Goal: Browse casually

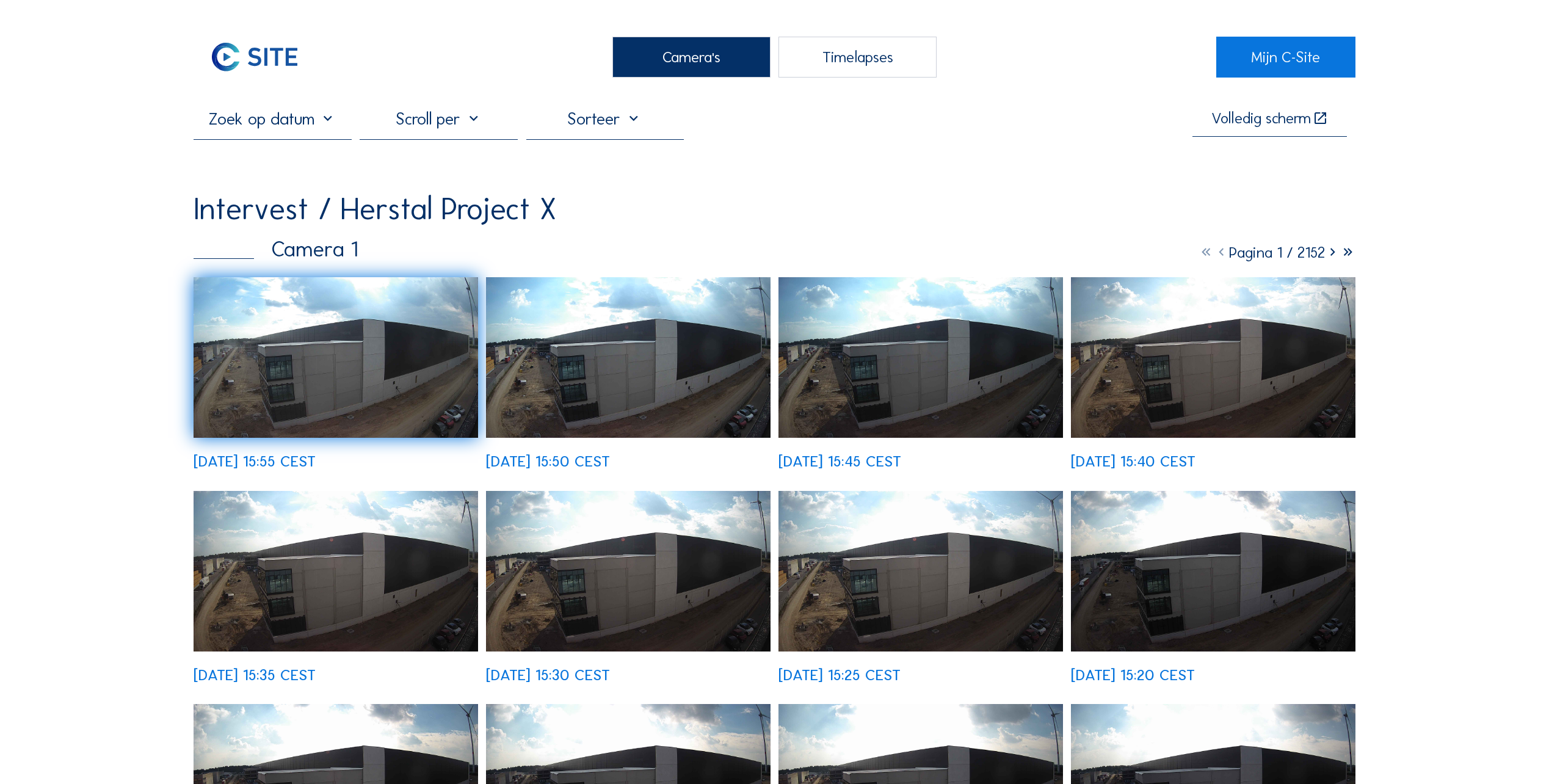
click at [334, 363] on img at bounding box center [335, 357] width 285 height 160
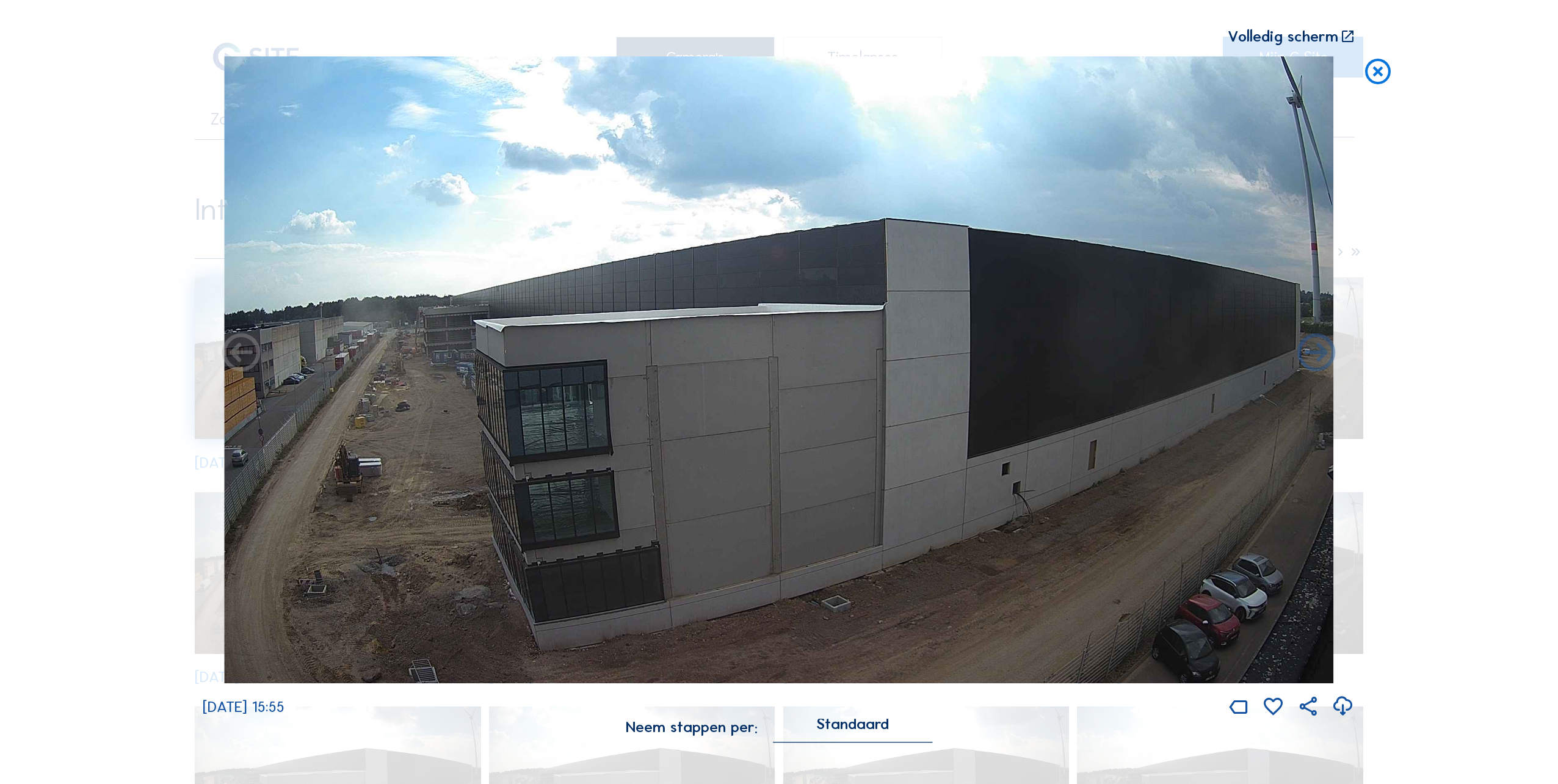
click at [1383, 69] on icon at bounding box center [1378, 71] width 30 height 32
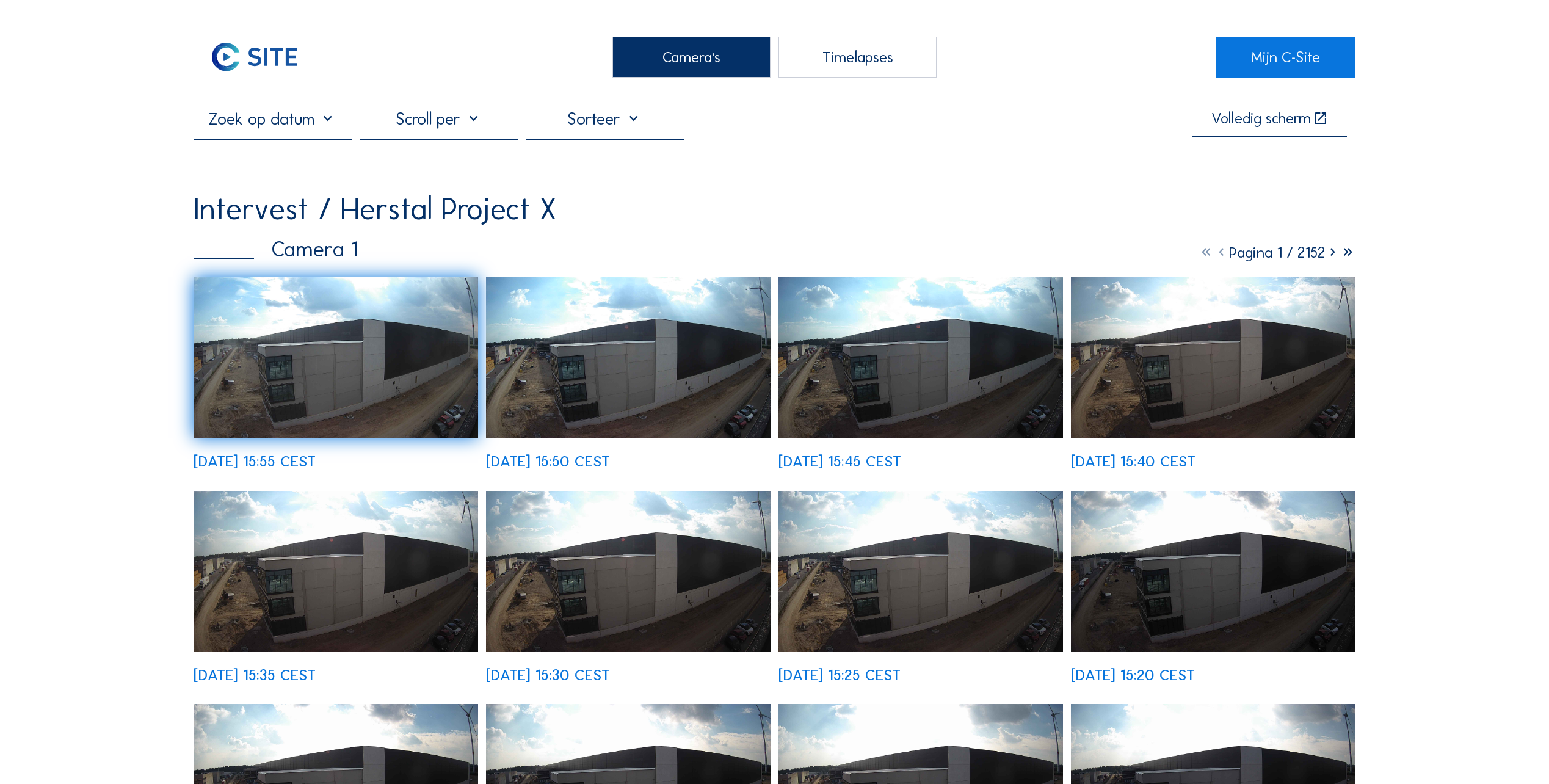
click at [719, 38] on div "Camera's" at bounding box center [692, 57] width 158 height 41
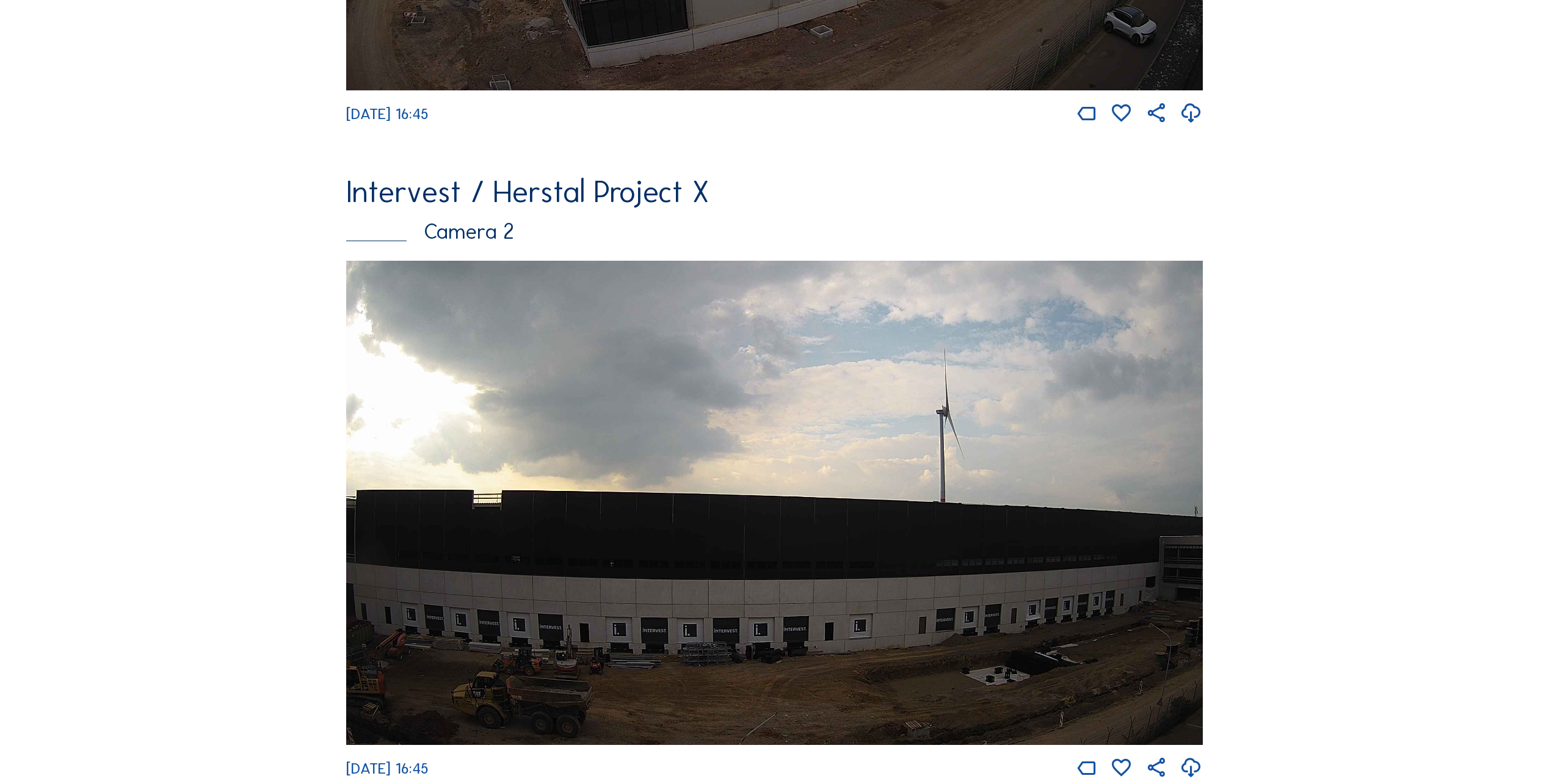
scroll to position [855, 0]
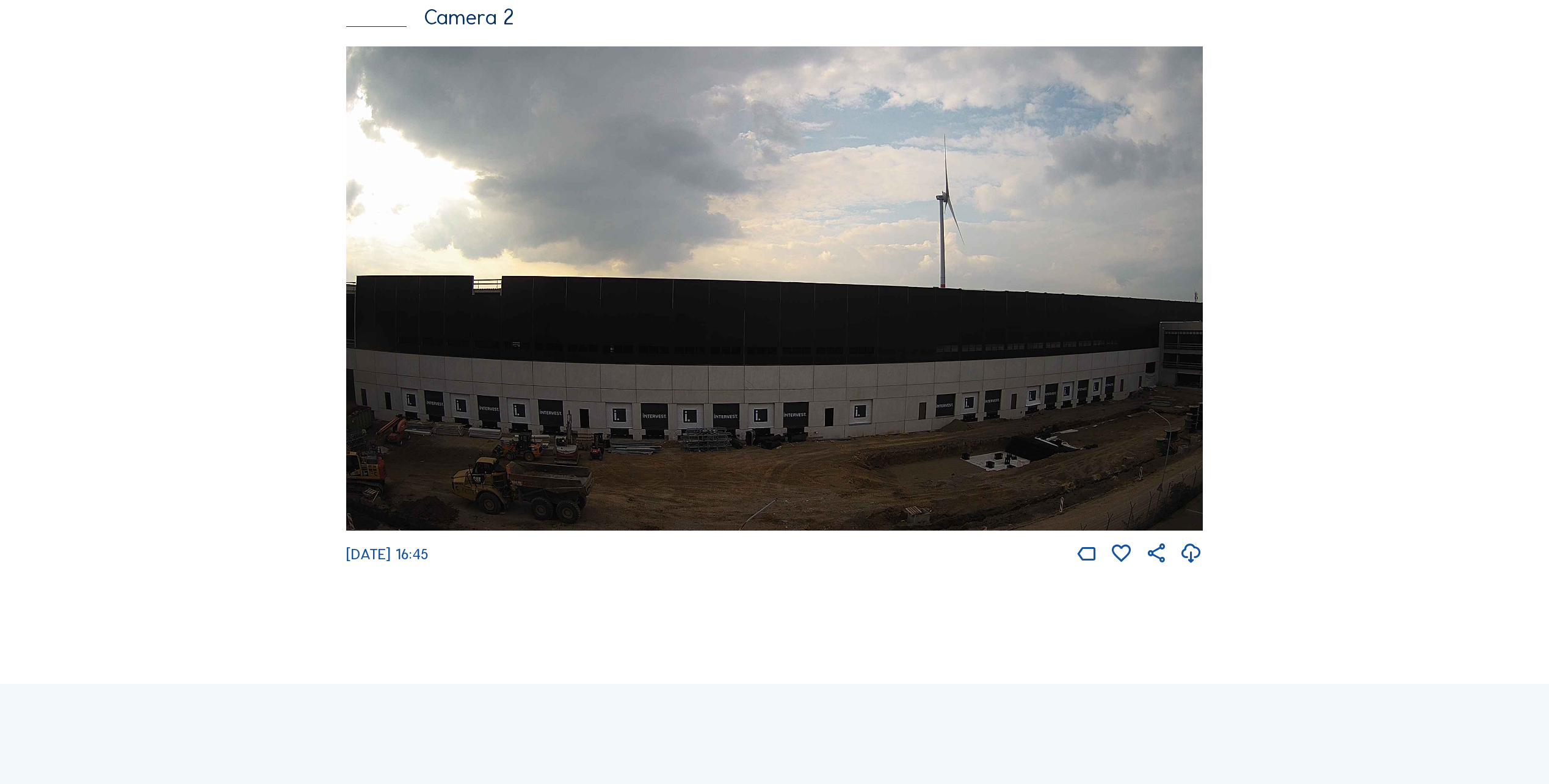
click at [668, 360] on img at bounding box center [774, 289] width 856 height 485
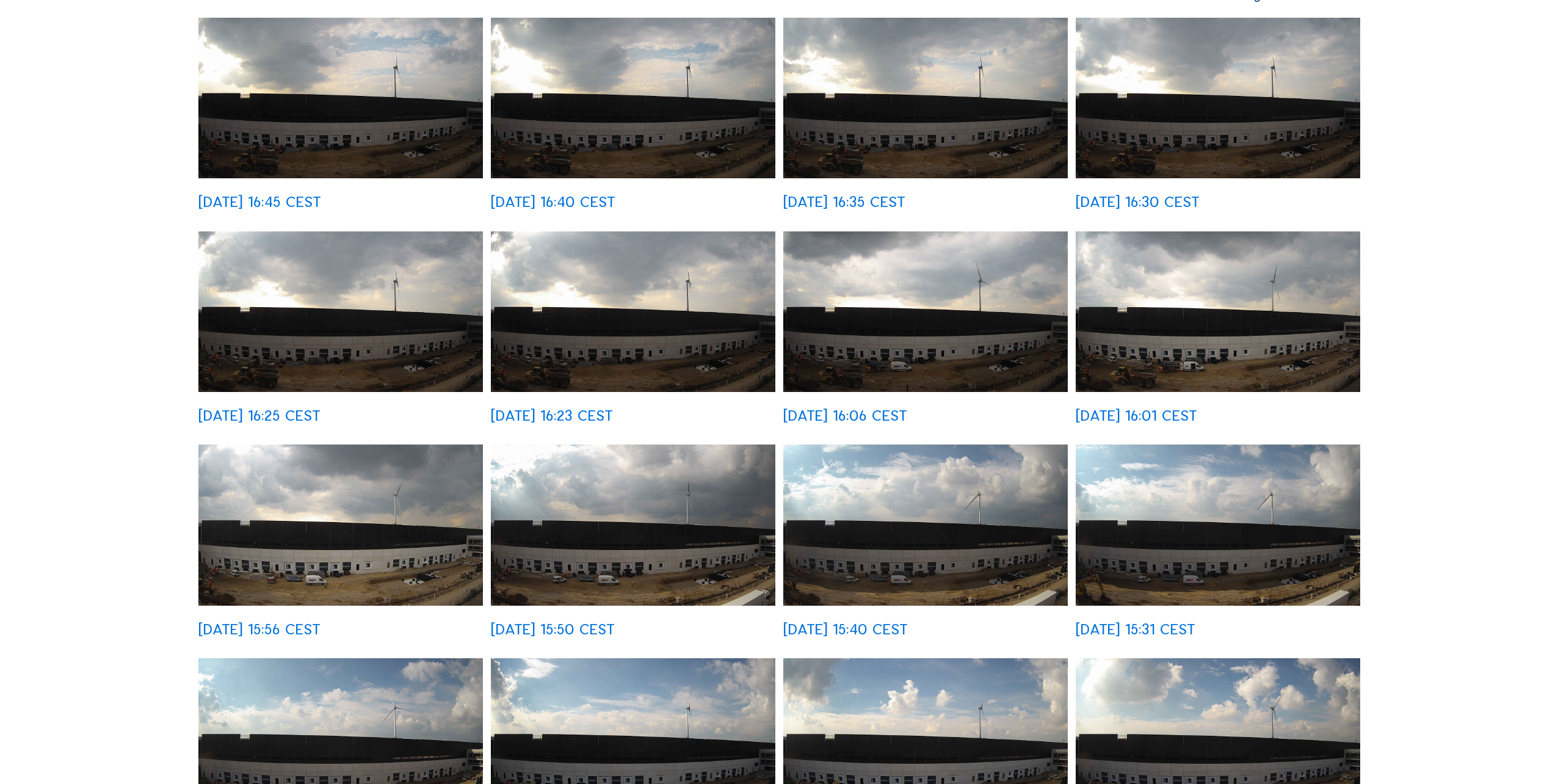
scroll to position [428, 0]
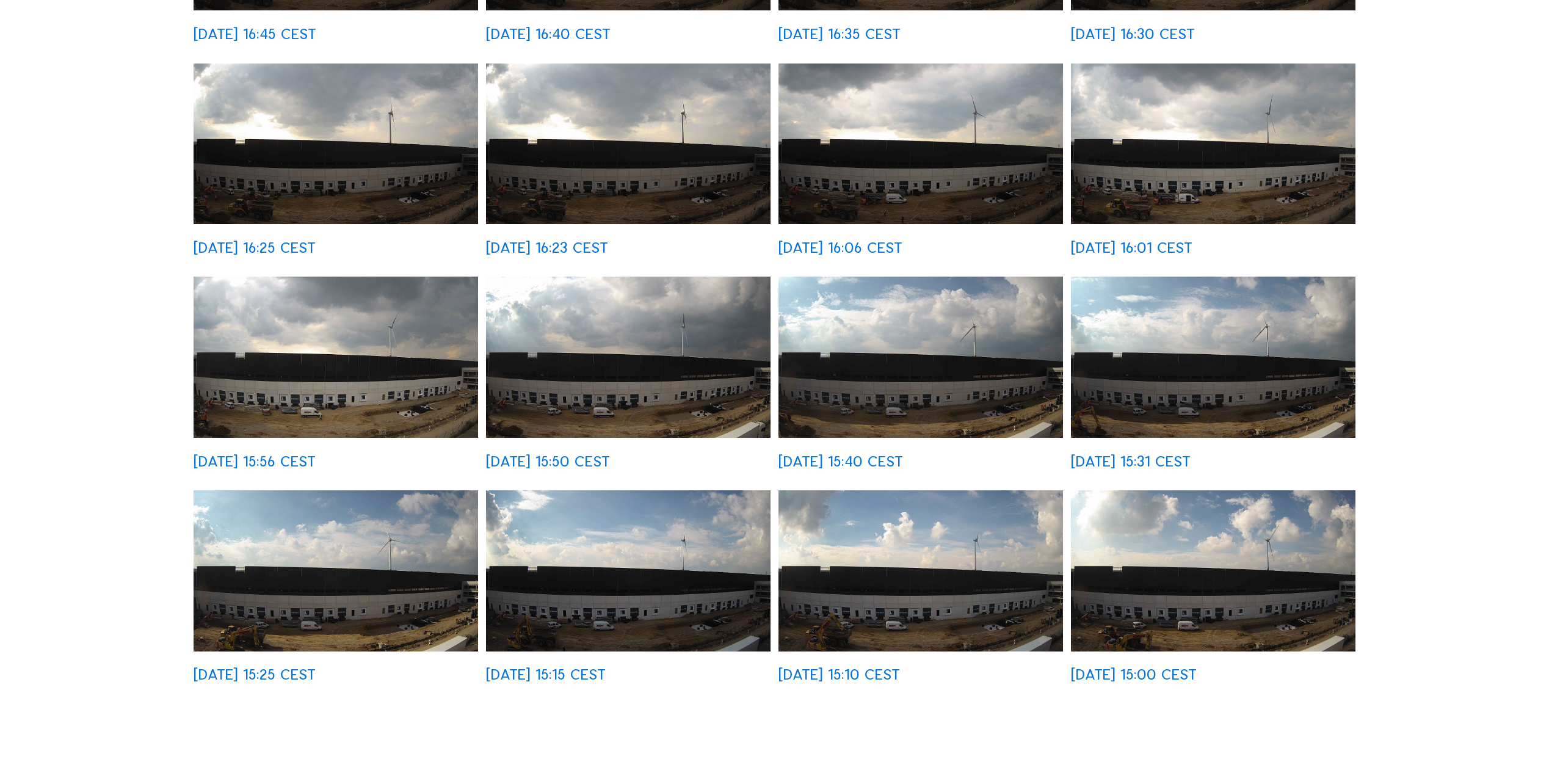
click at [618, 395] on img at bounding box center [628, 356] width 285 height 160
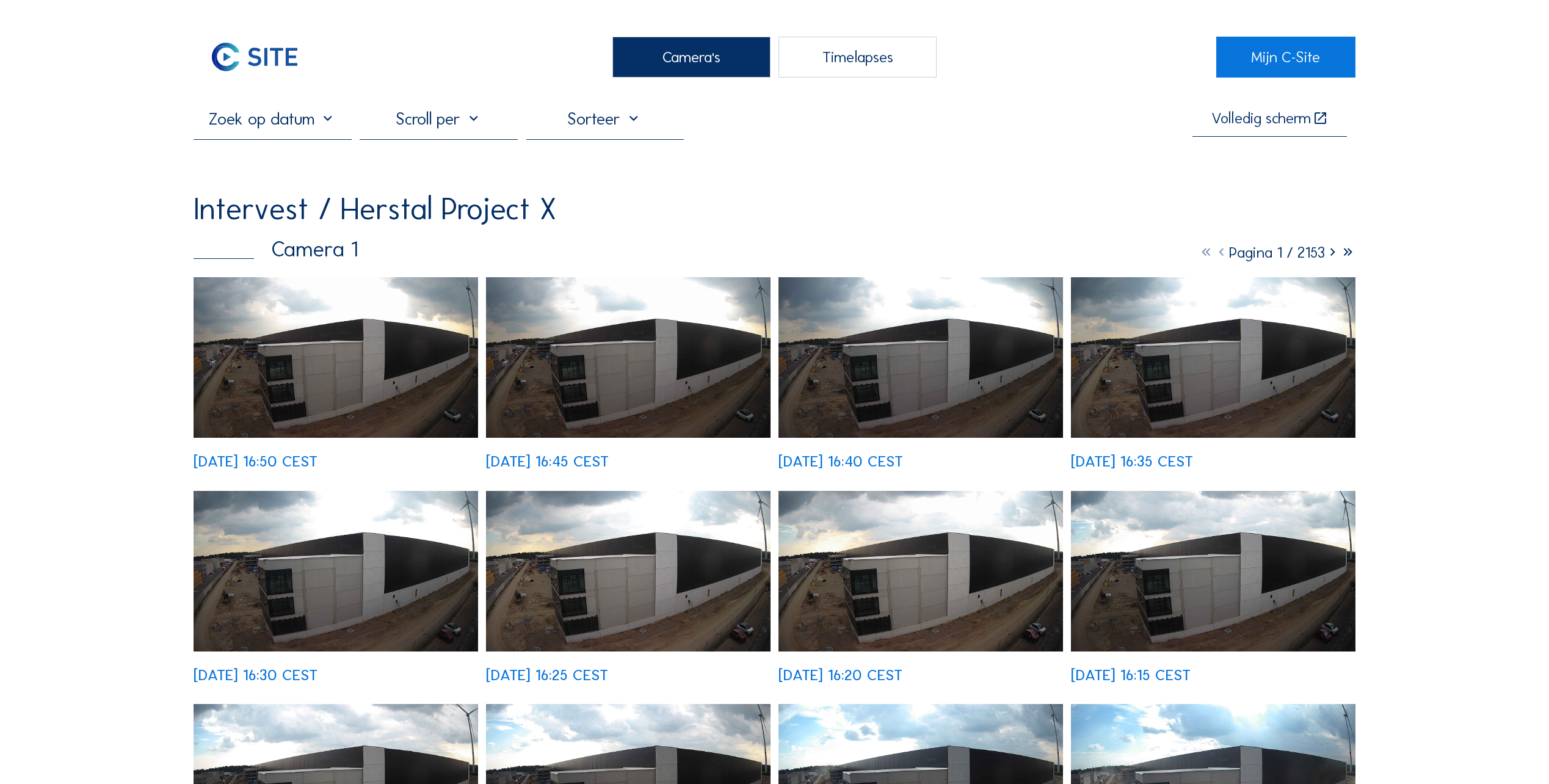
click at [867, 598] on img at bounding box center [921, 571] width 285 height 160
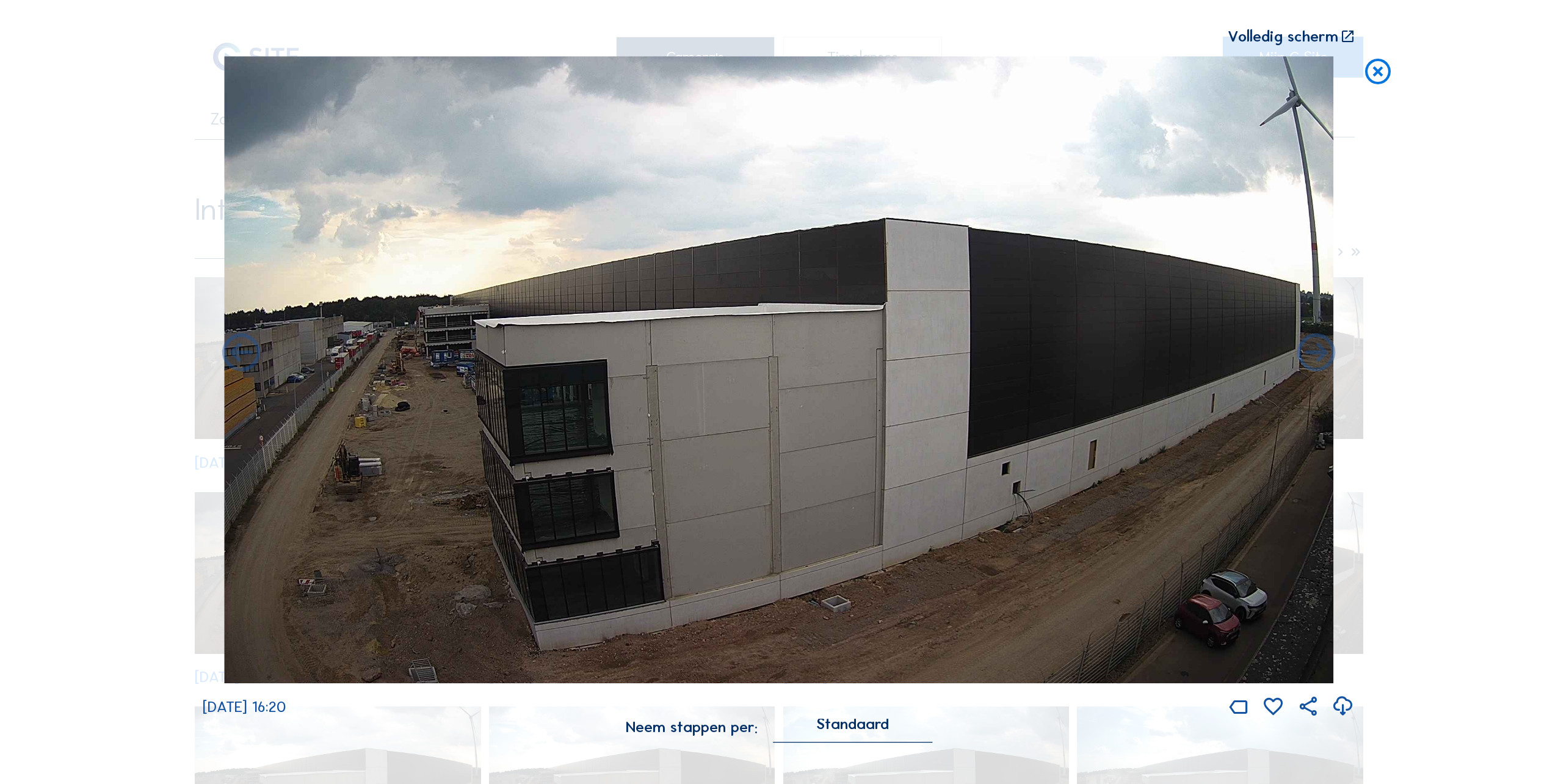
click at [511, 570] on img at bounding box center [779, 369] width 1109 height 627
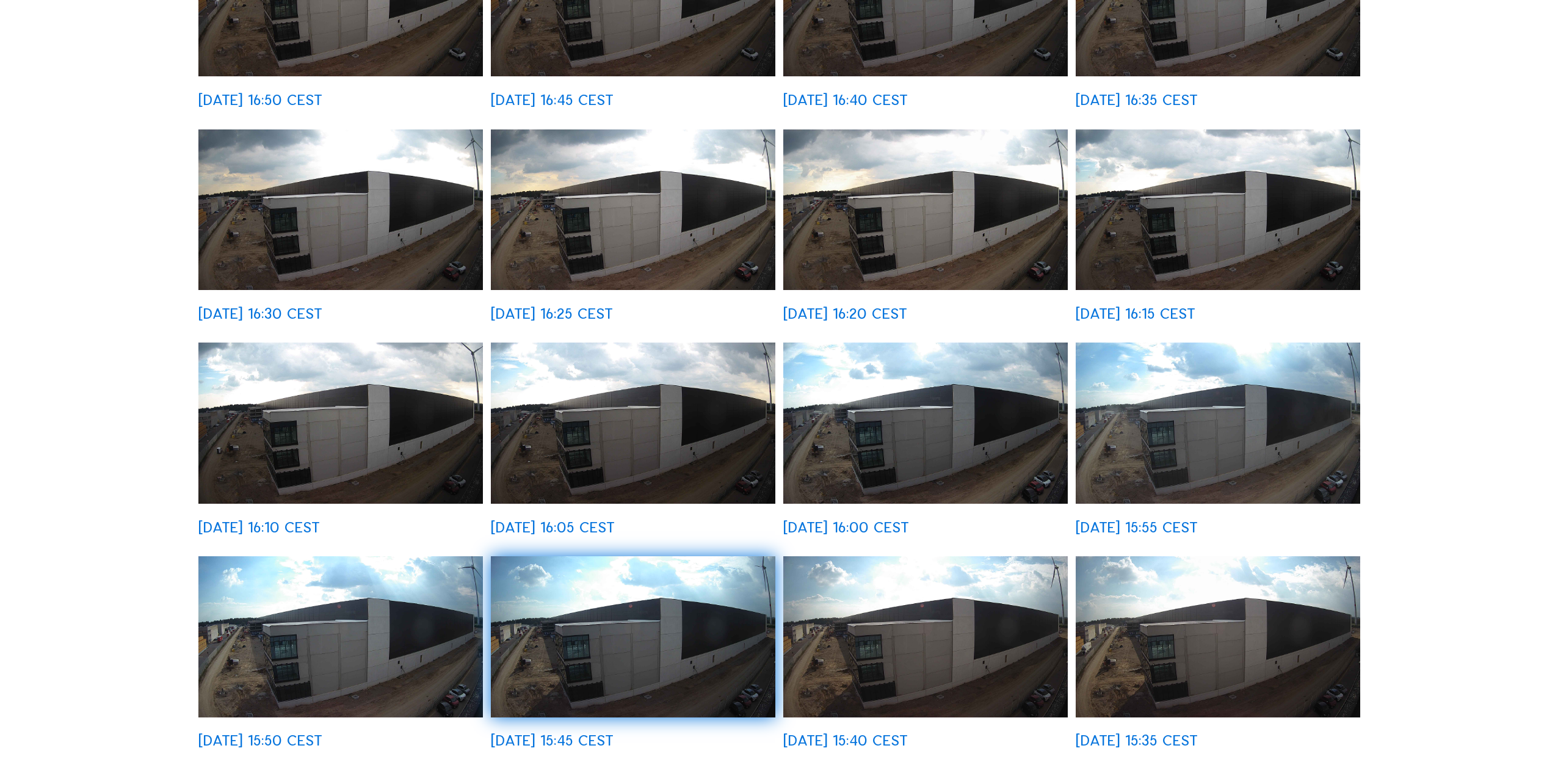
scroll to position [428, 0]
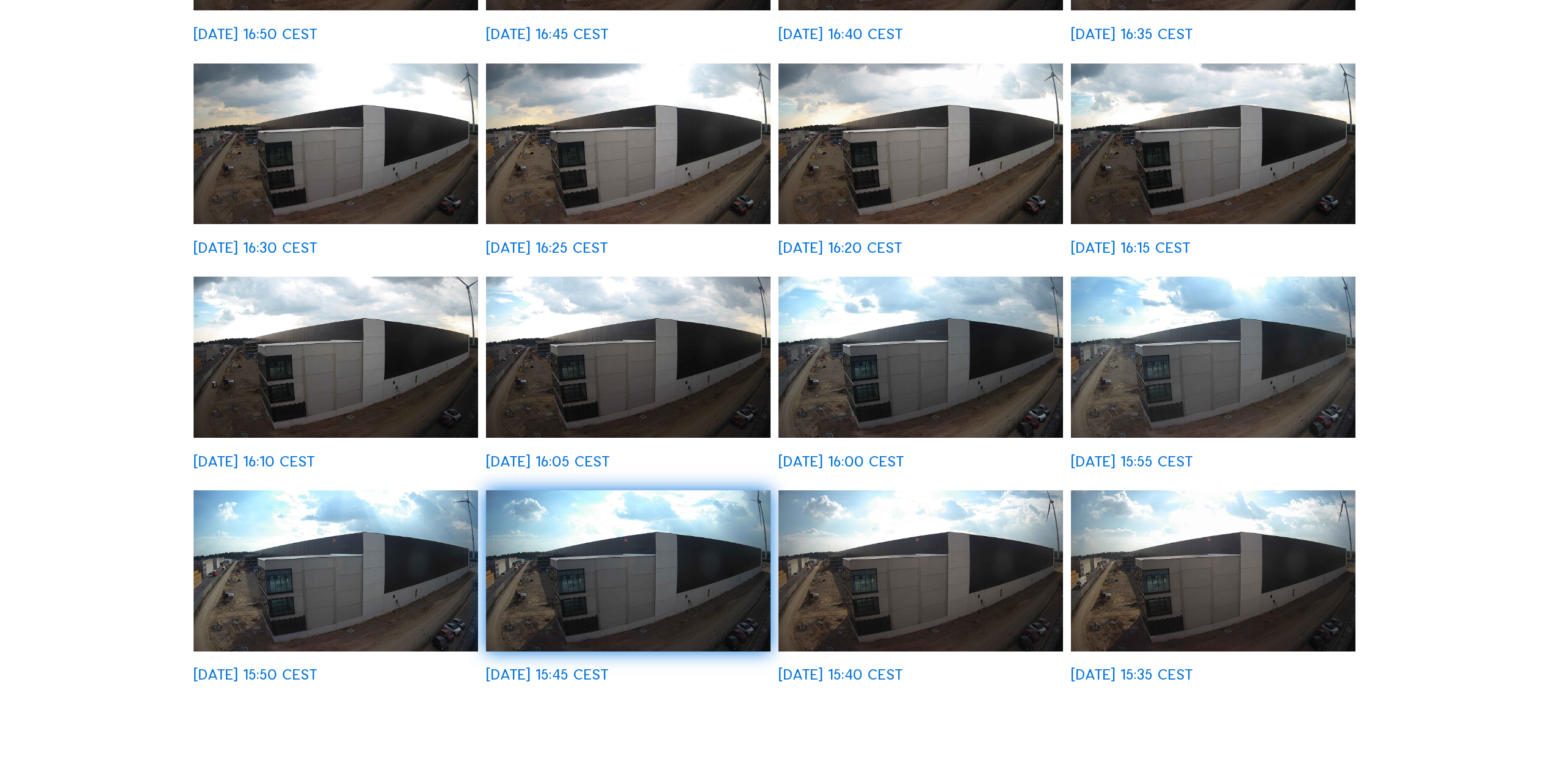
click at [536, 581] on img at bounding box center [628, 570] width 285 height 160
